Goal: Information Seeking & Learning: Learn about a topic

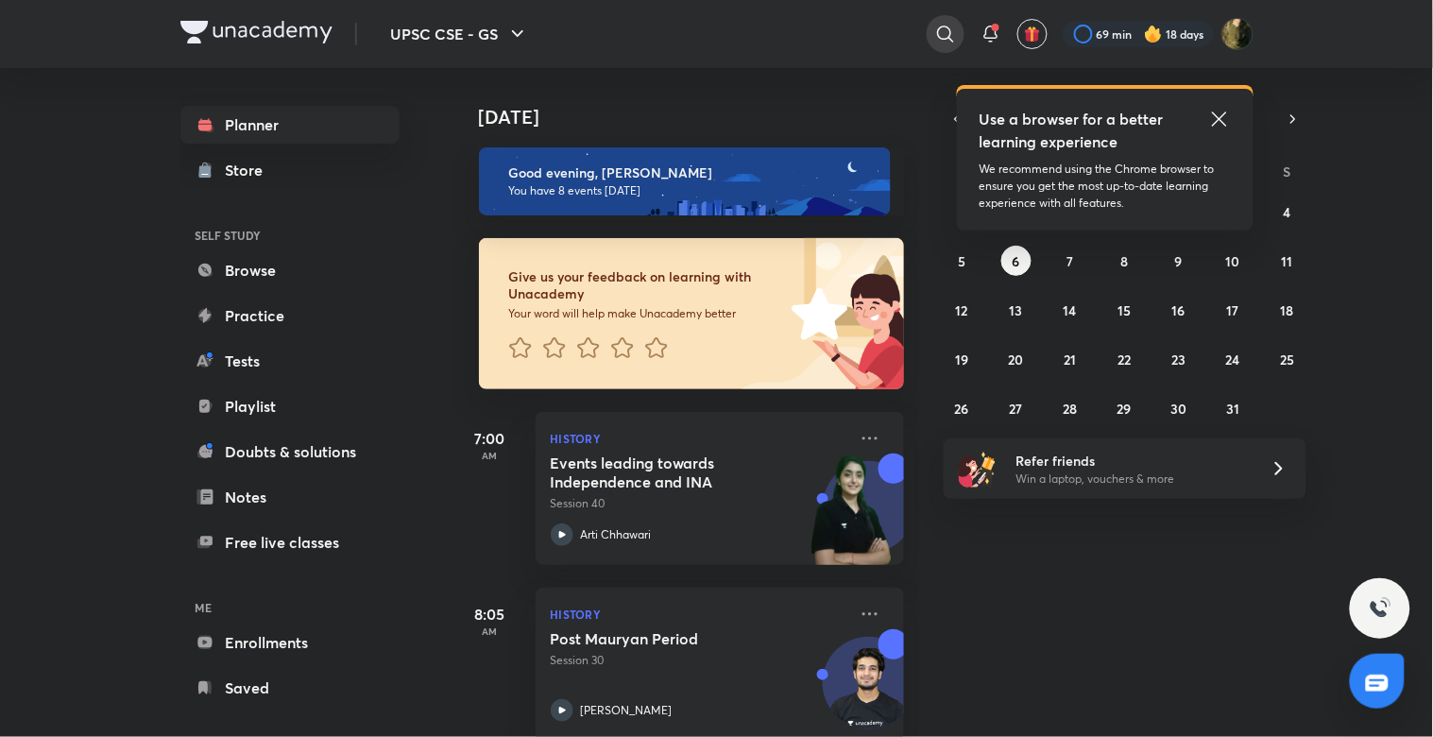
click at [952, 17] on div at bounding box center [946, 34] width 38 height 38
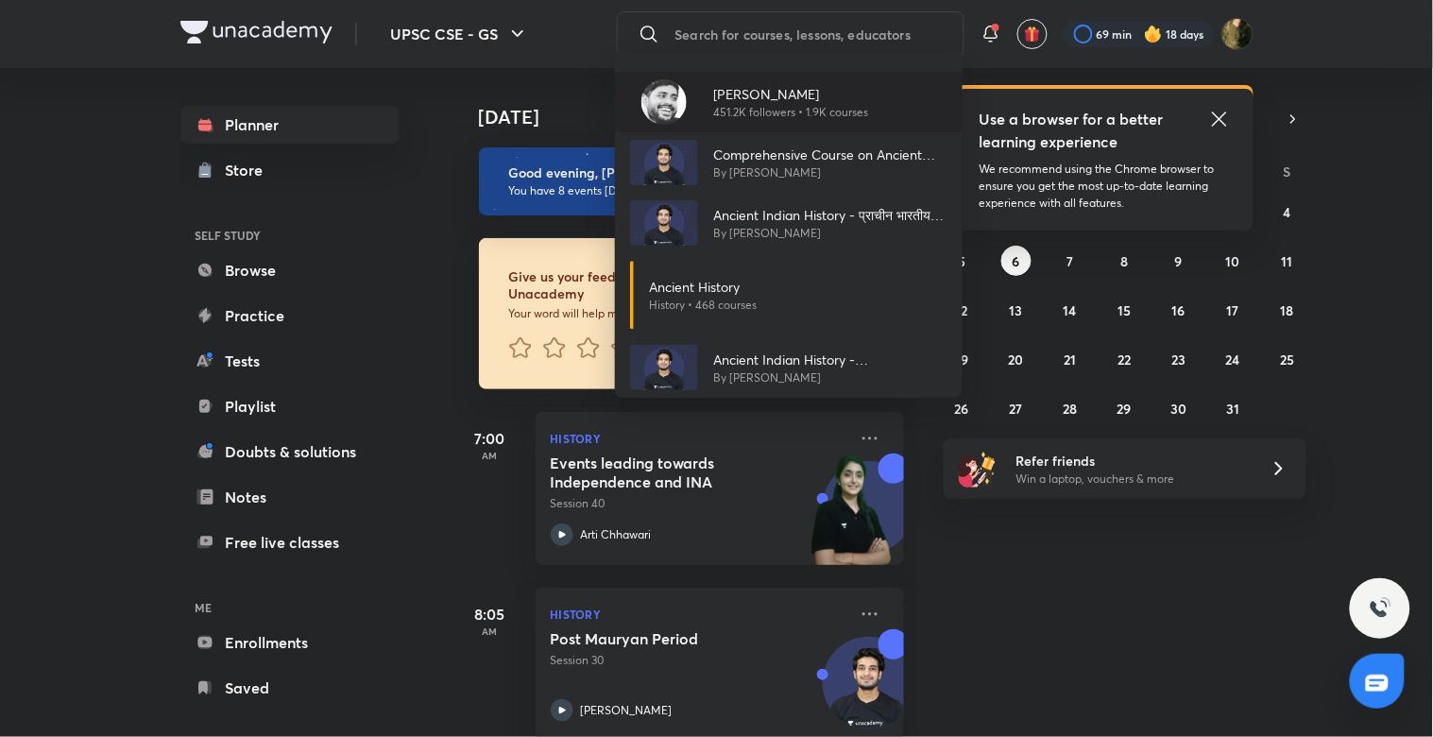
click at [747, 110] on p "451.2K followers • 1.9K courses" at bounding box center [790, 112] width 155 height 17
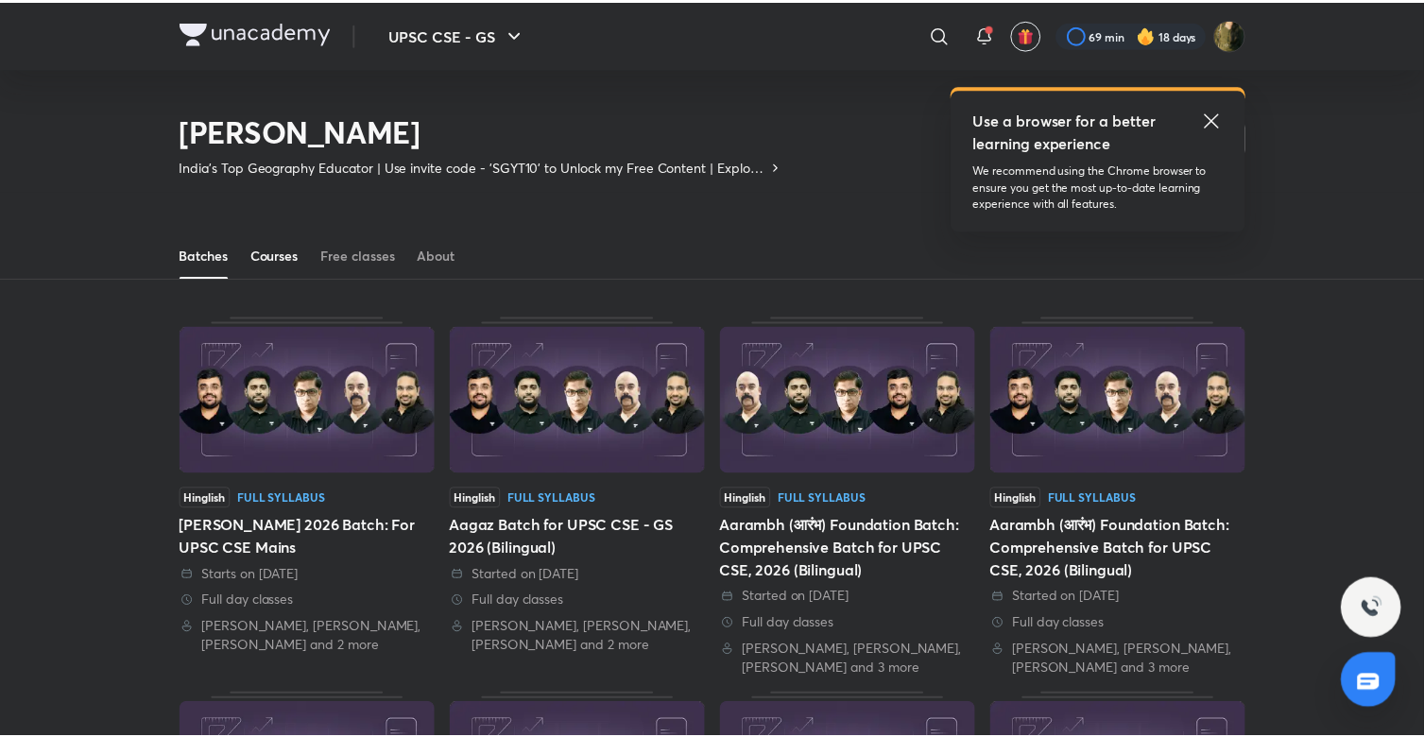
scroll to position [83, 0]
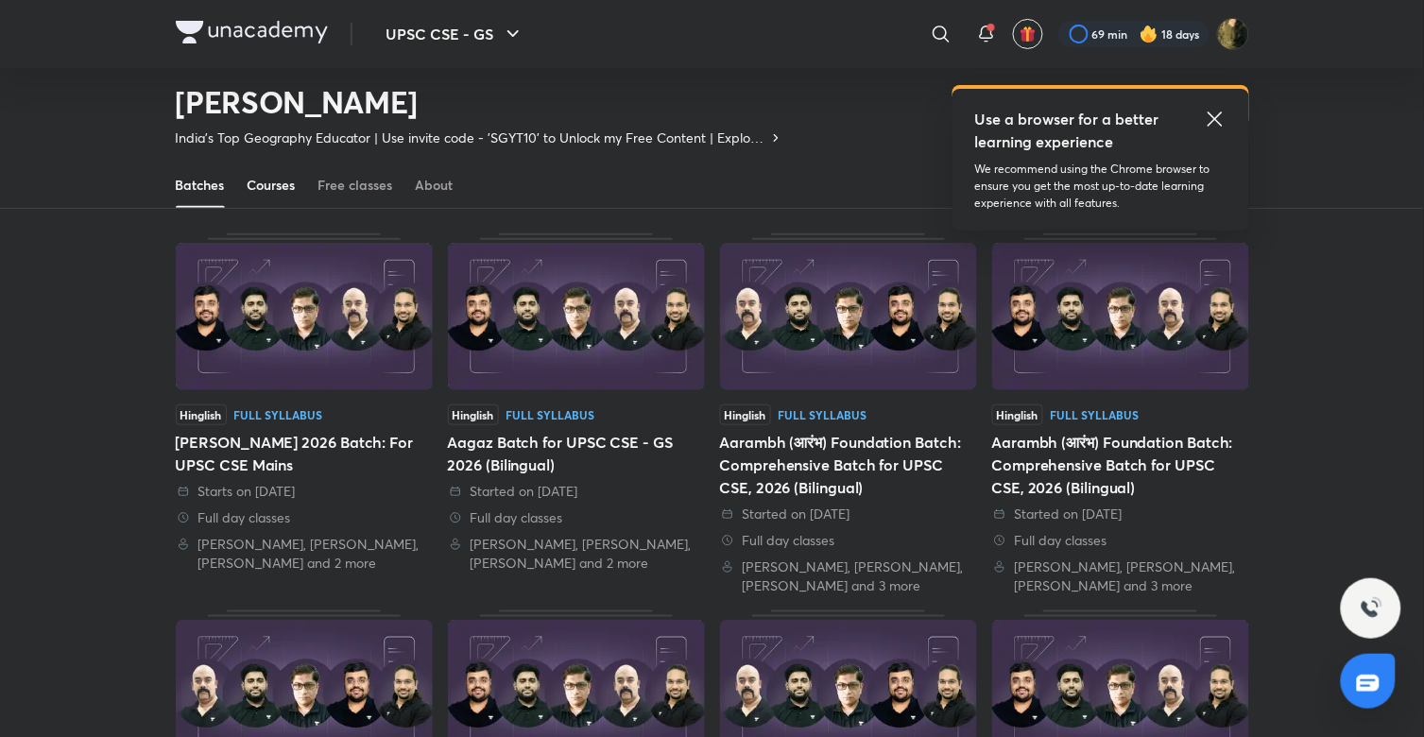
click at [281, 197] on link "Courses" at bounding box center [272, 185] width 48 height 45
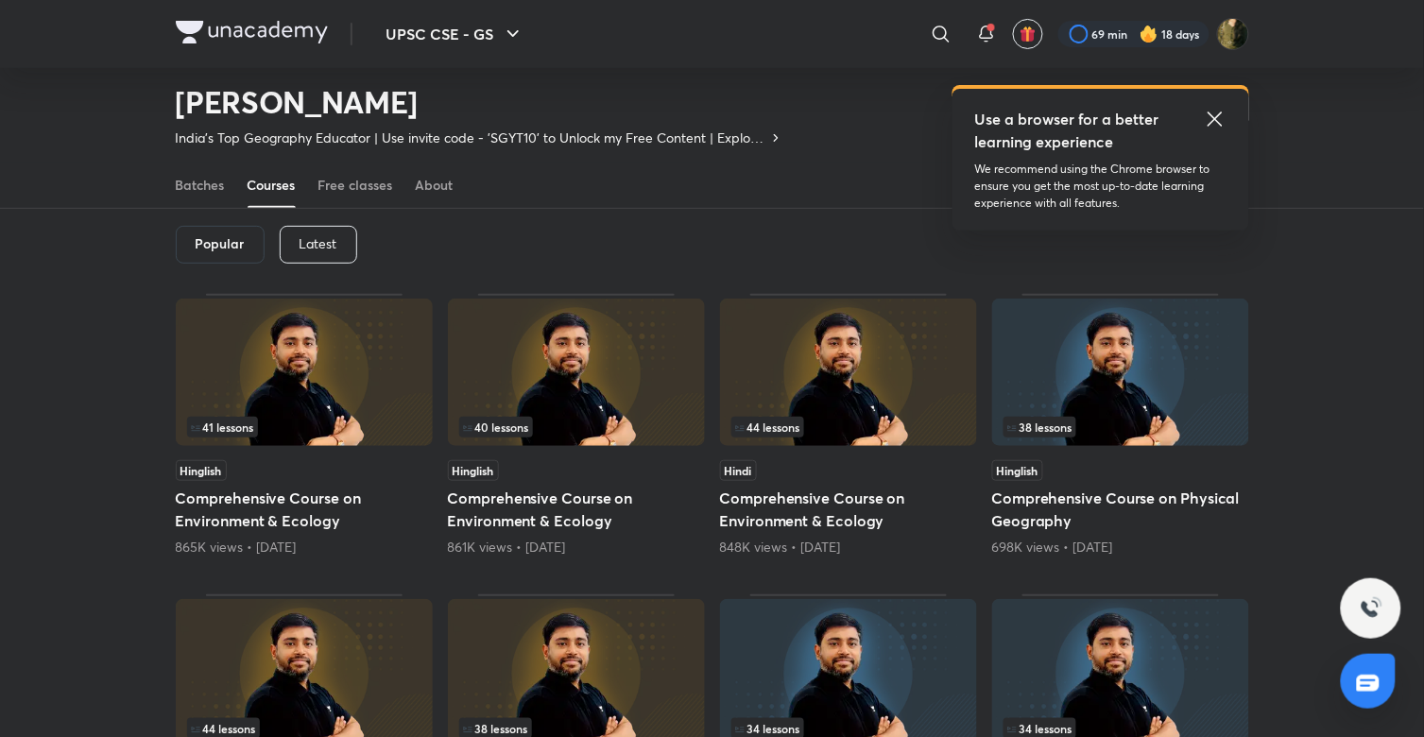
click at [315, 241] on p "Latest" at bounding box center [319, 243] width 38 height 15
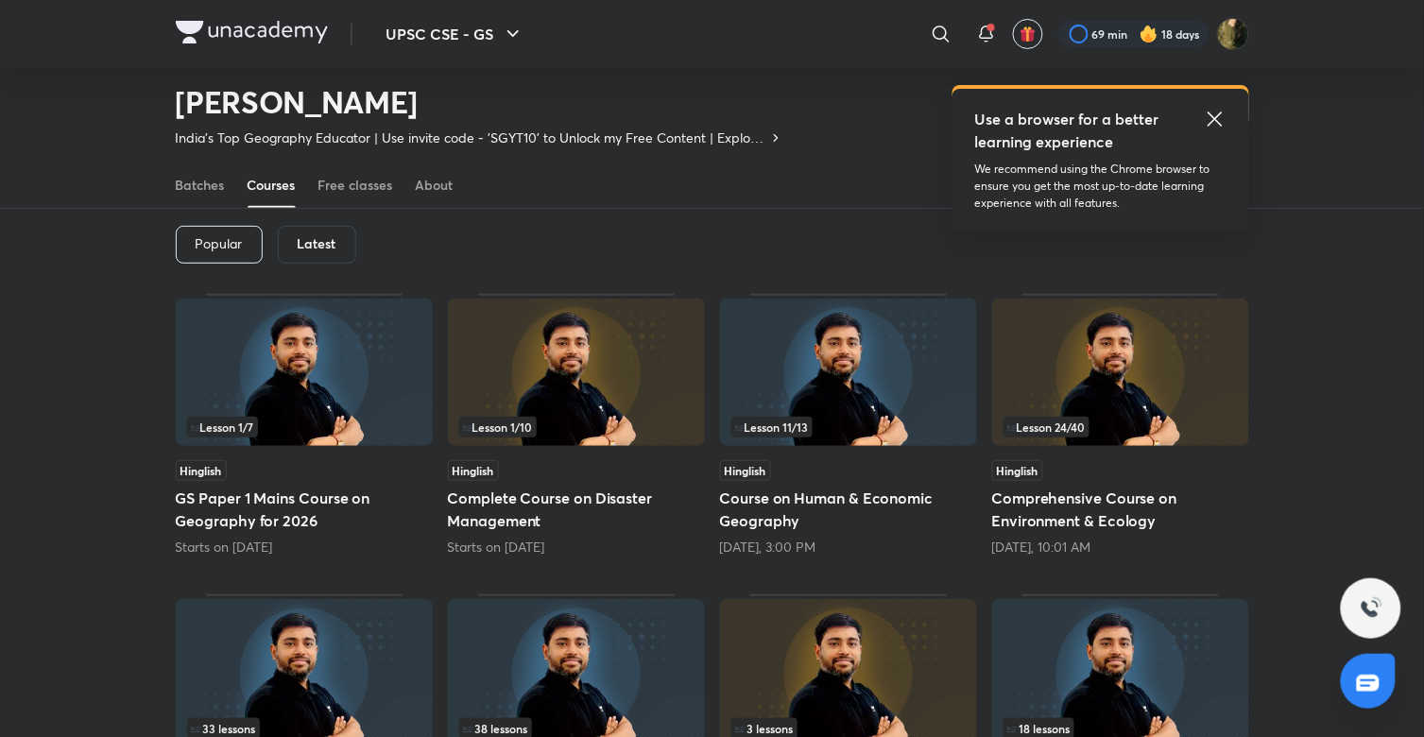
click at [315, 241] on h6 "Latest" at bounding box center [317, 243] width 39 height 15
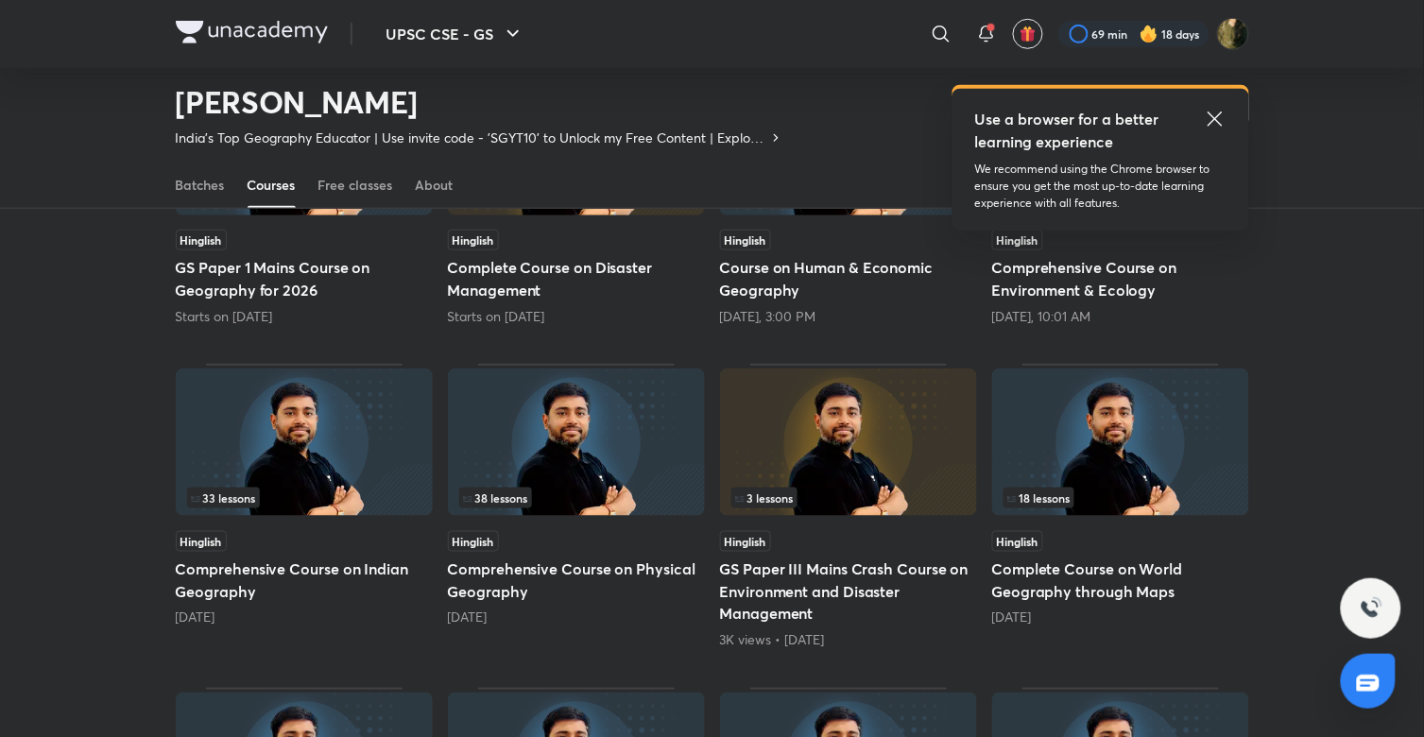
scroll to position [319, 0]
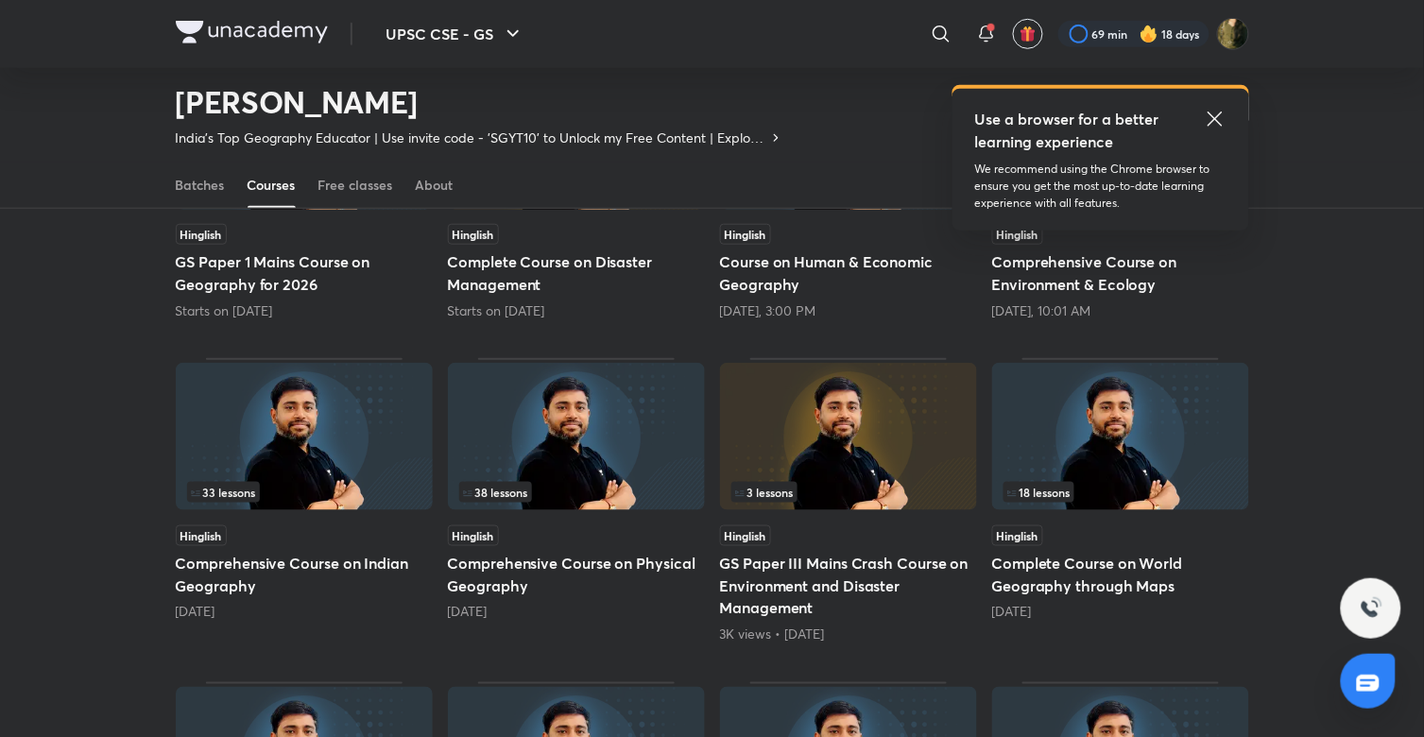
click at [356, 395] on img at bounding box center [304, 436] width 257 height 147
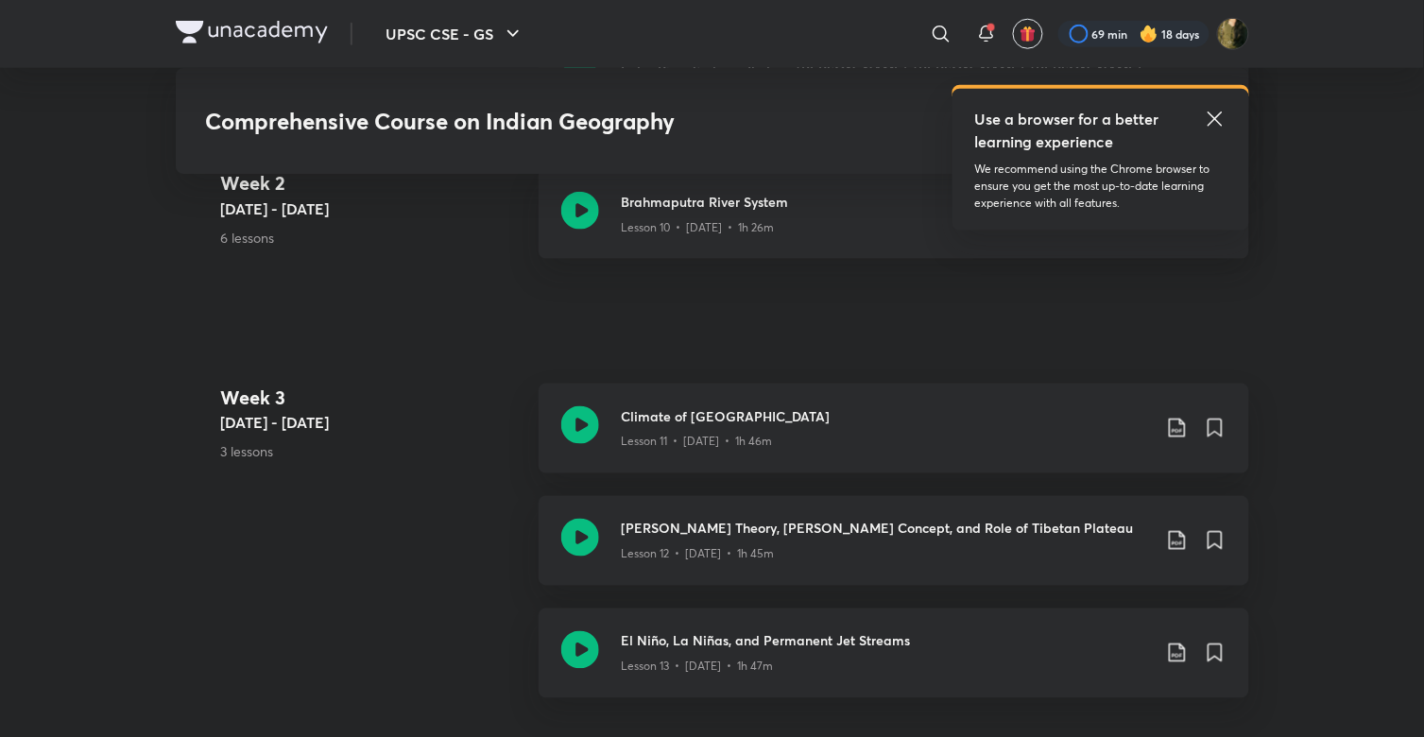
scroll to position [2344, 0]
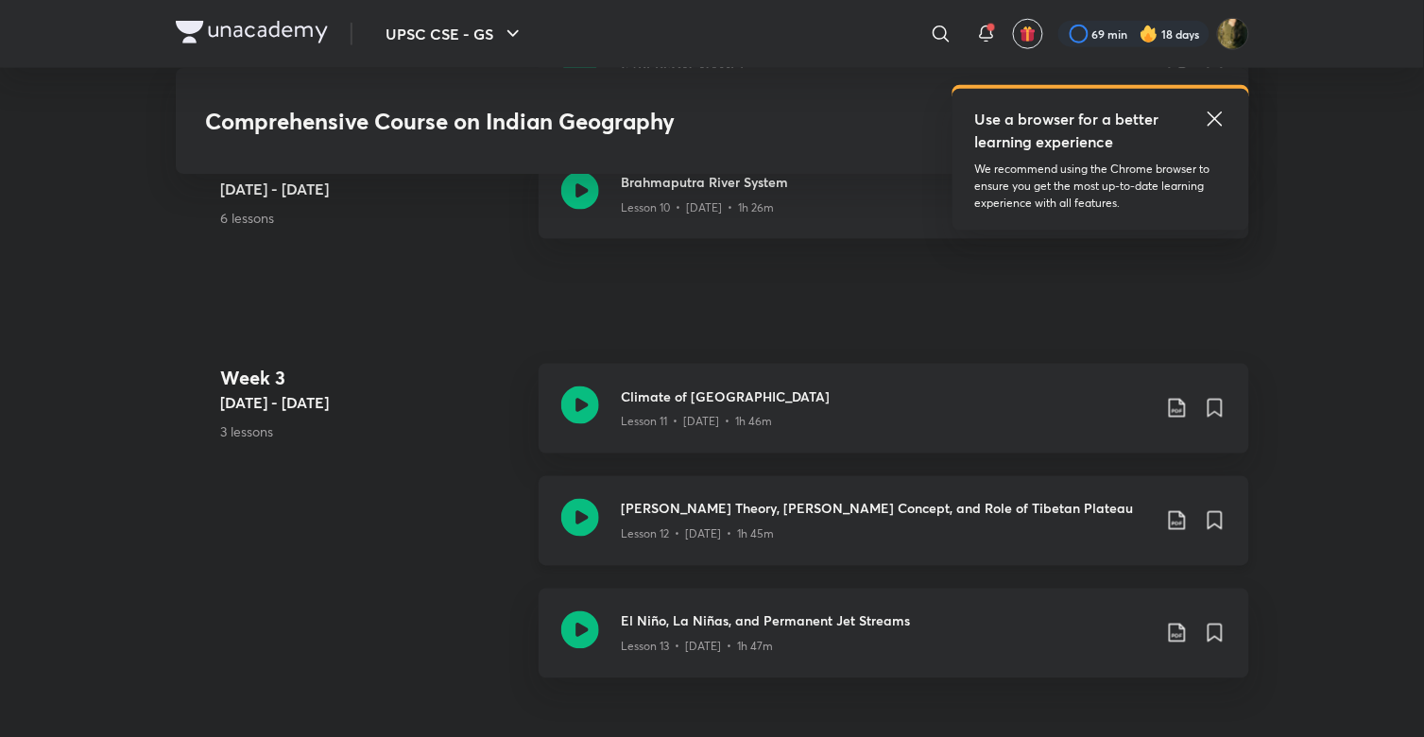
click at [747, 499] on h3 "[PERSON_NAME] Theory, [PERSON_NAME] Concept, and Role of Tibetan Plateau" at bounding box center [886, 509] width 529 height 20
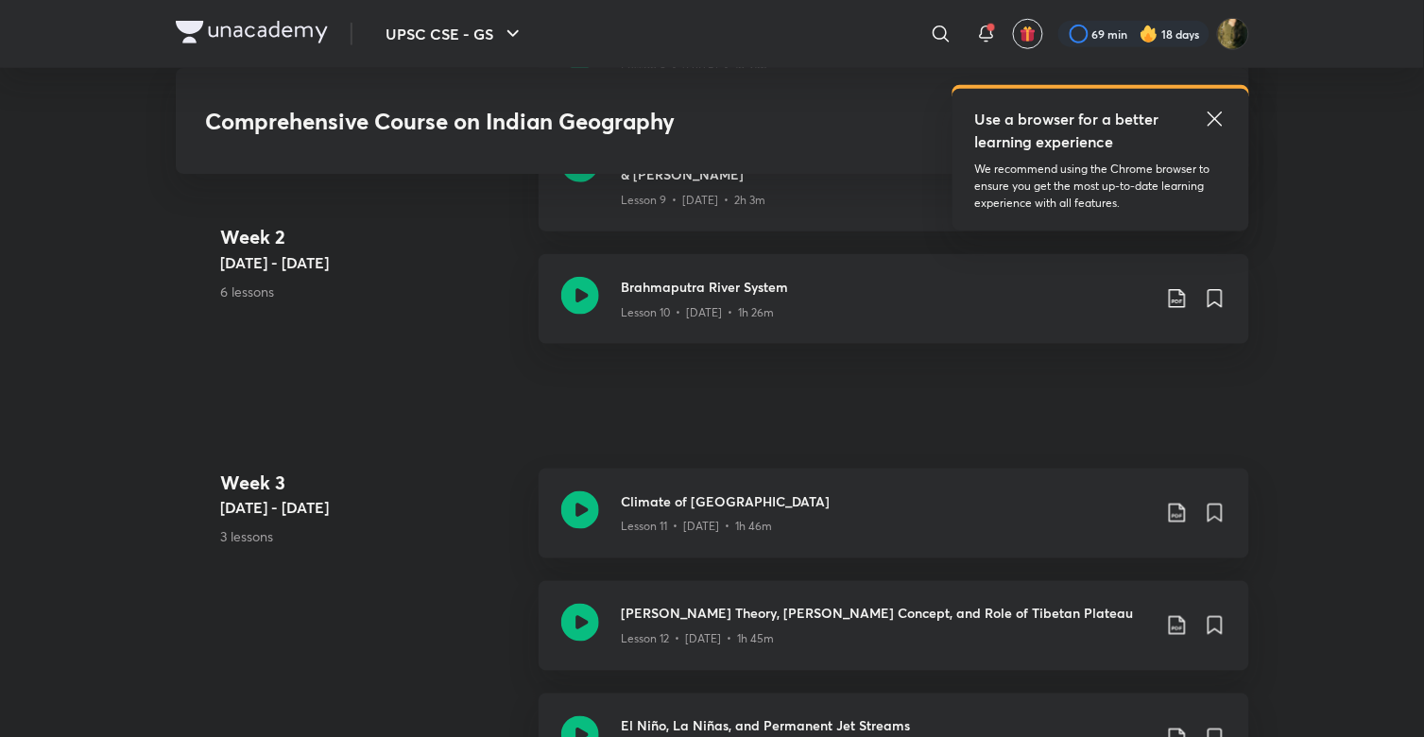
scroll to position [2134, 0]
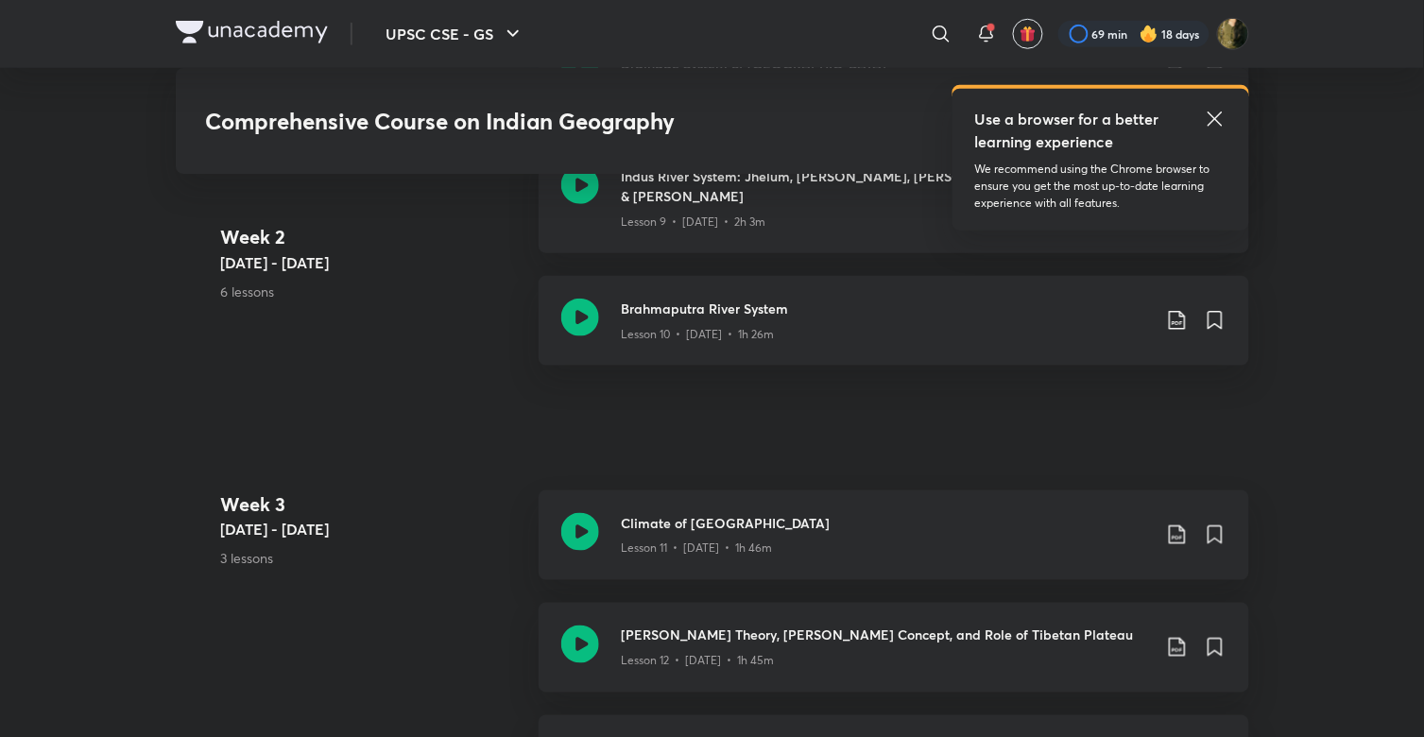
scroll to position [2240, 0]
